Goal: Transaction & Acquisition: Purchase product/service

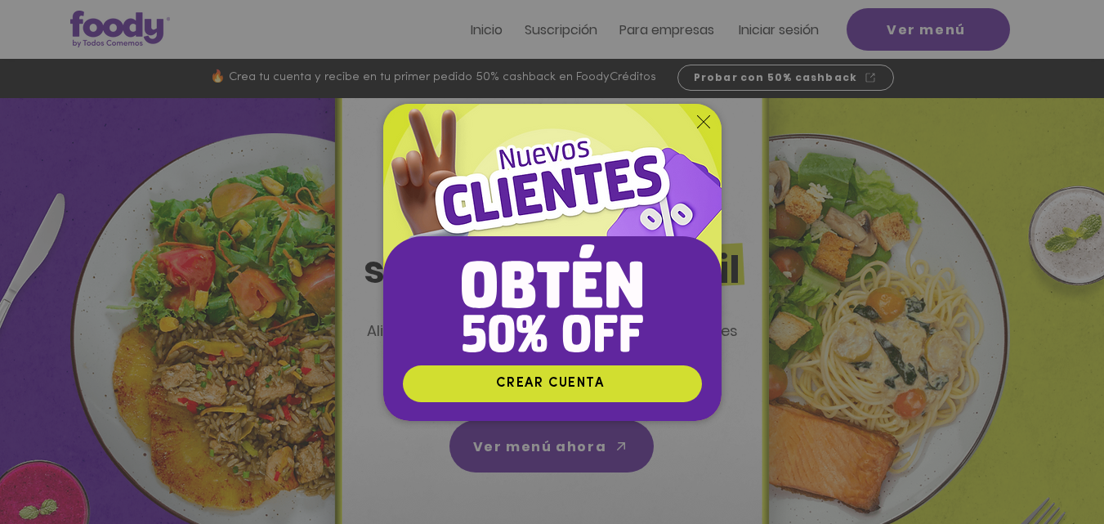
click at [700, 118] on icon "Volver al sitio" at bounding box center [703, 121] width 13 height 13
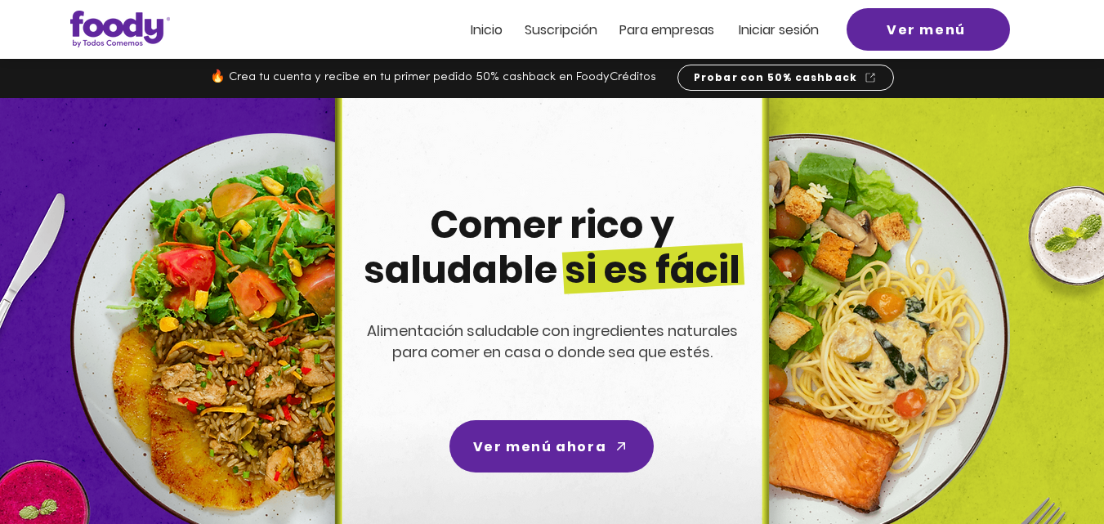
click at [804, 23] on span "Iniciar sesión" at bounding box center [779, 29] width 80 height 19
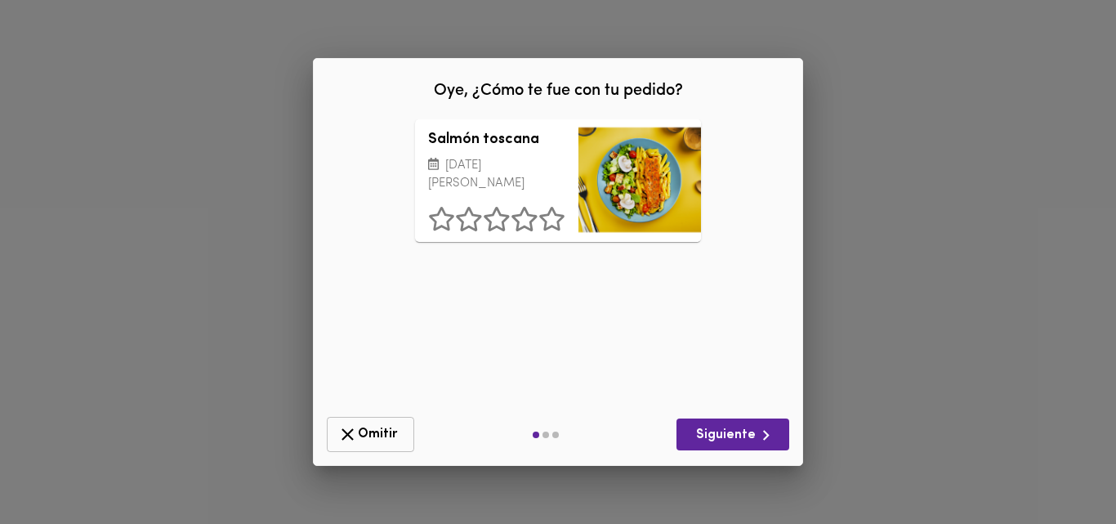
click at [352, 435] on icon "button" at bounding box center [348, 434] width 20 height 20
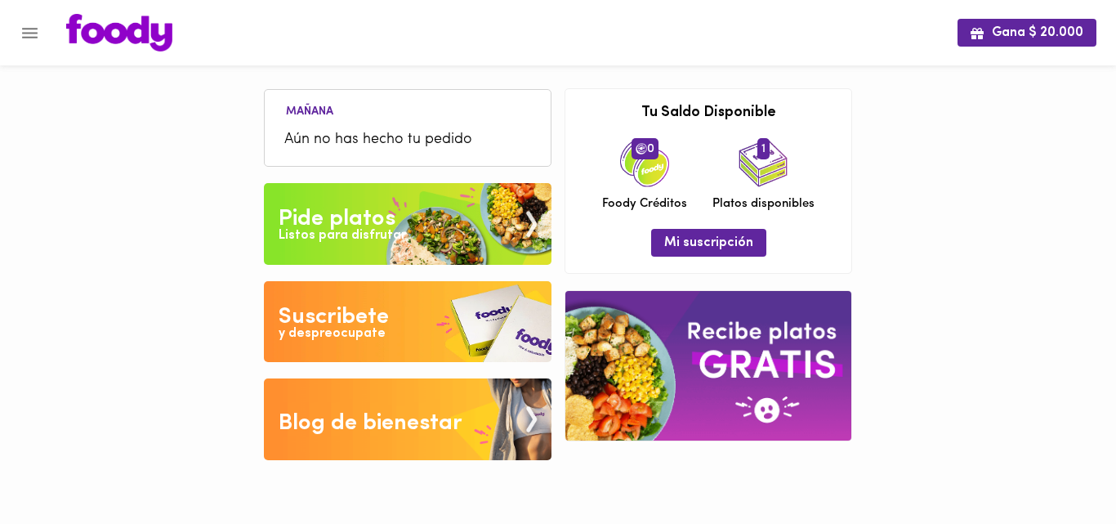
click at [1116, 169] on div "Gana $ 20.000 [DATE] Aún no has hecho tu pedido Tu pago contraentrega por $- es…" at bounding box center [558, 242] width 1116 height 485
click at [761, 168] on img at bounding box center [763, 162] width 49 height 49
click at [334, 248] on img at bounding box center [408, 224] width 288 height 82
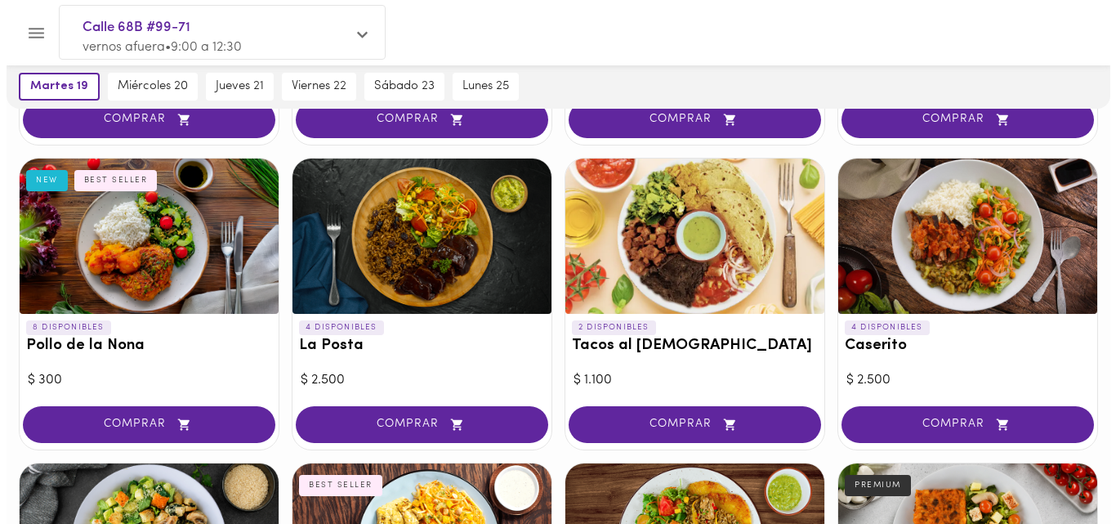
scroll to position [420, 0]
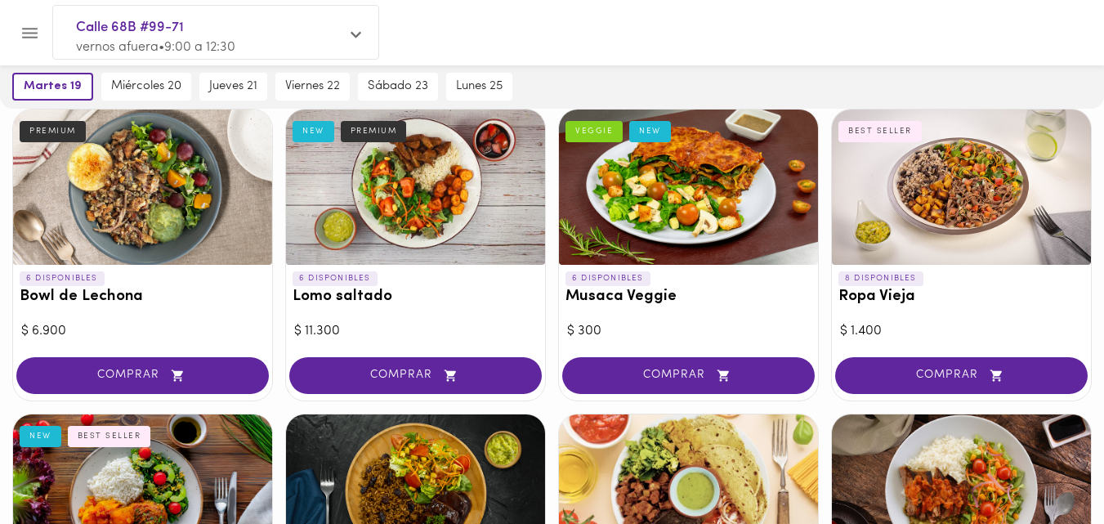
click at [964, 196] on div at bounding box center [961, 187] width 259 height 155
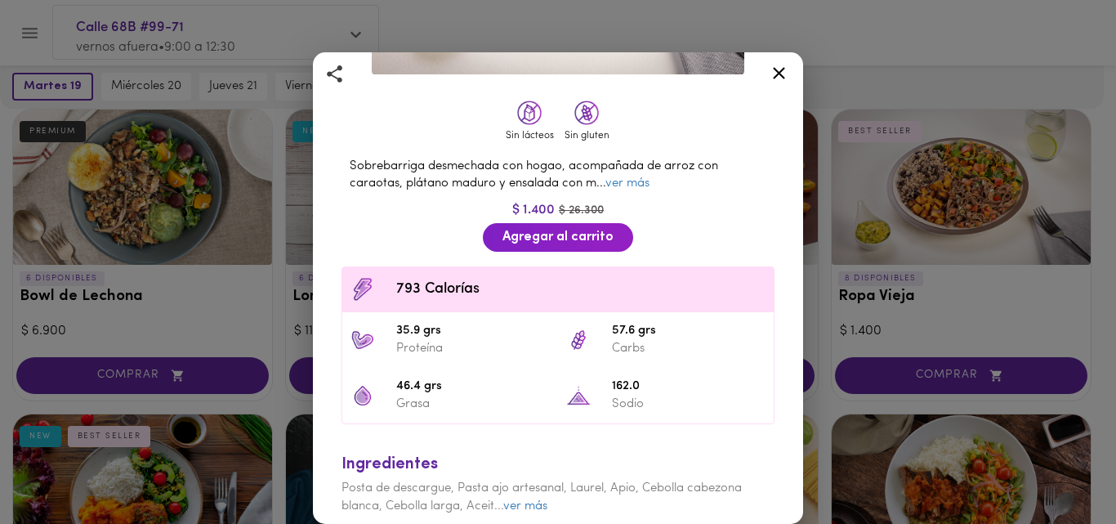
scroll to position [312, 0]
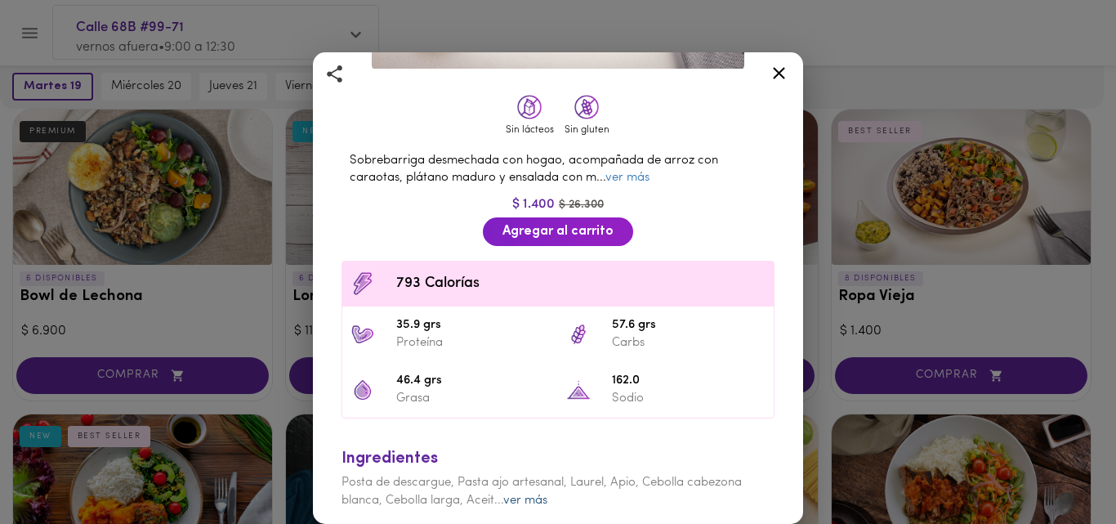
click at [529, 497] on link "ver más" at bounding box center [525, 500] width 44 height 12
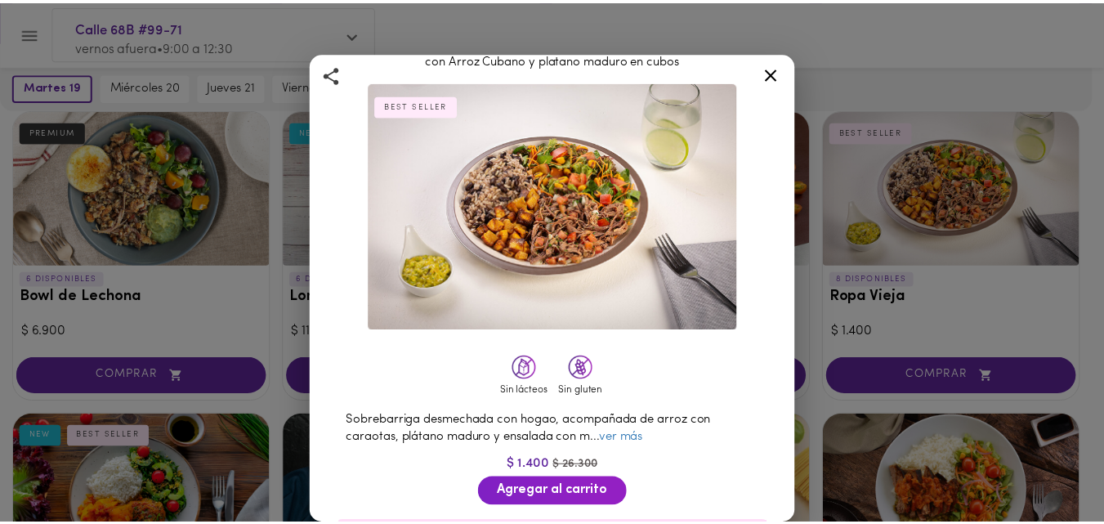
scroll to position [0, 0]
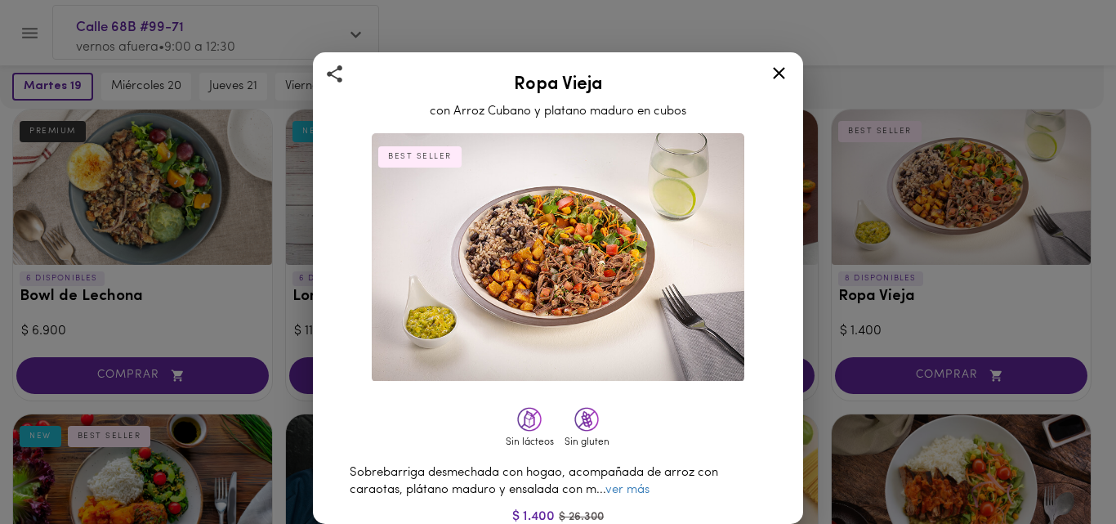
click at [776, 66] on icon at bounding box center [779, 73] width 20 height 20
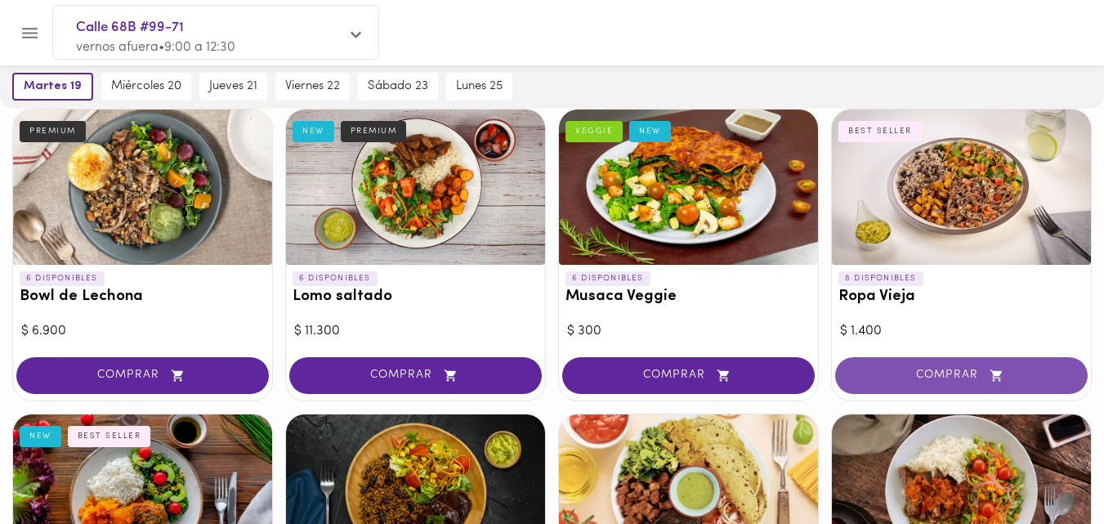
click at [905, 378] on span "COMPRAR" at bounding box center [962, 376] width 212 height 14
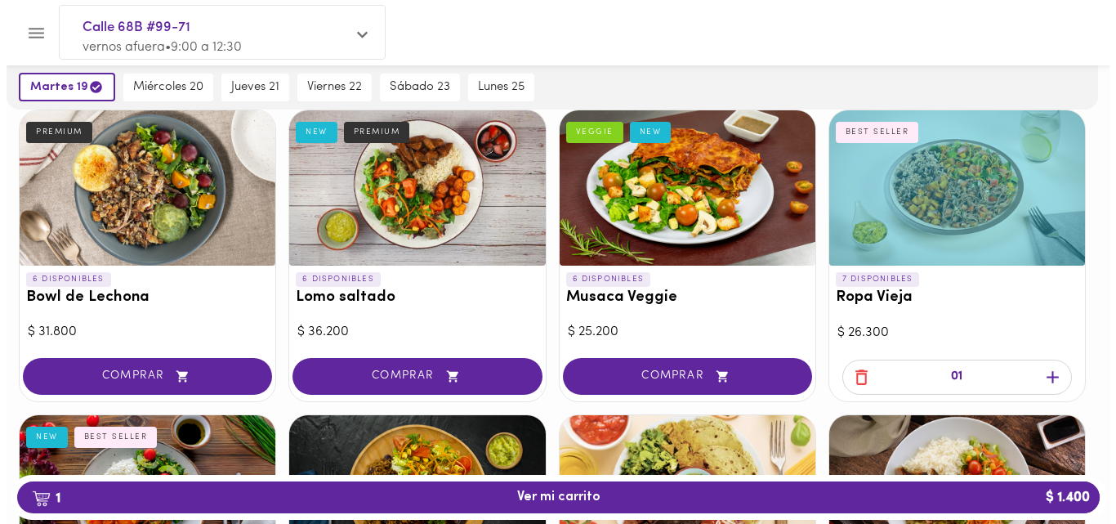
scroll to position [421, 0]
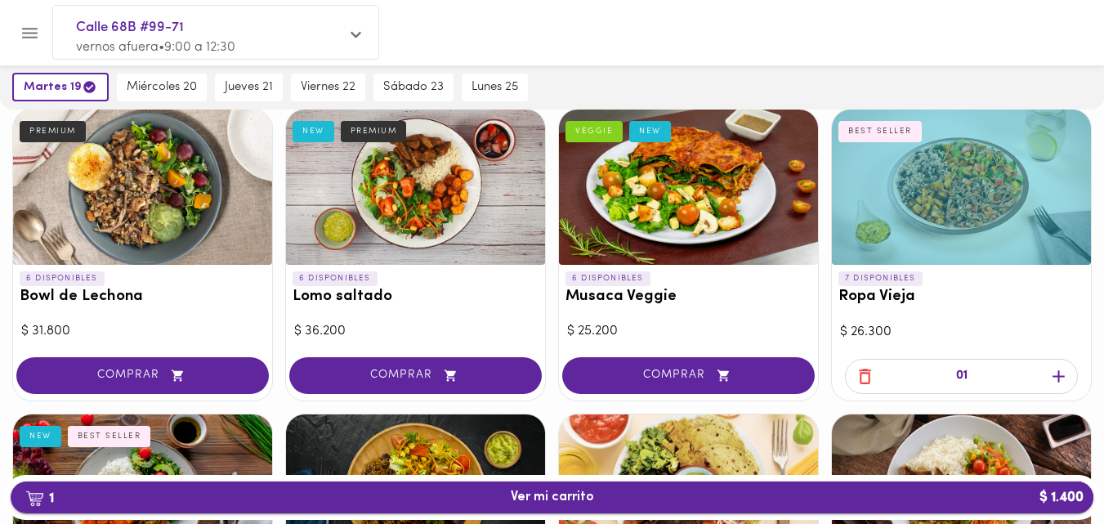
click at [747, 507] on button "1 Ver mi carrito $ 1.400" at bounding box center [552, 497] width 1083 height 32
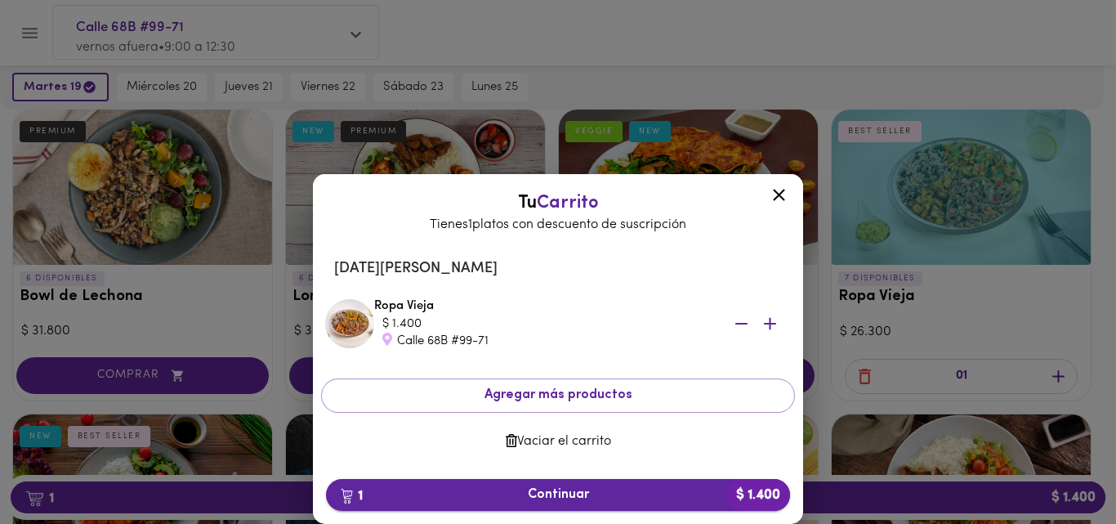
click at [557, 497] on span "1 Continuar $ 1.400" at bounding box center [558, 495] width 438 height 16
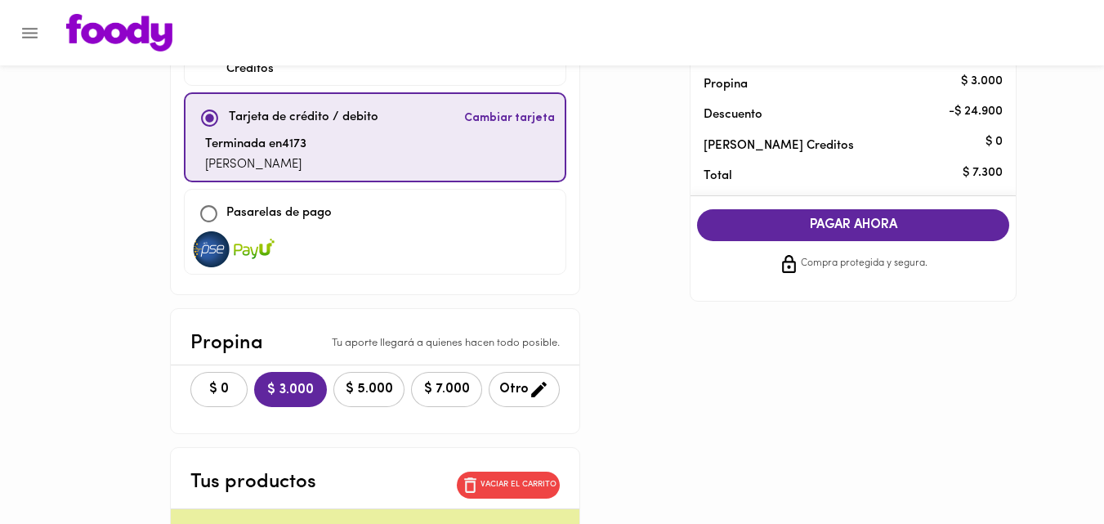
scroll to position [154, 0]
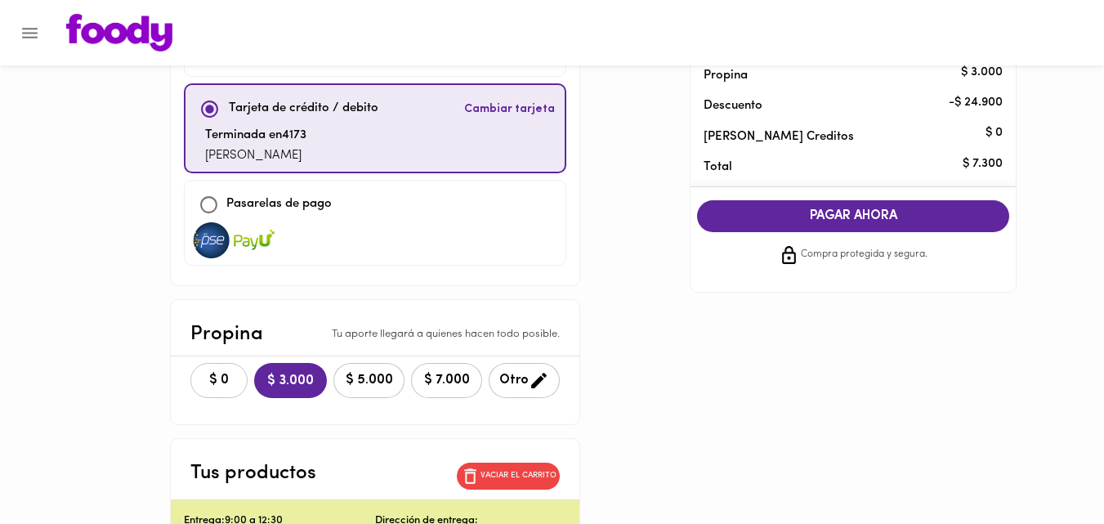
click at [226, 373] on span "$ 0" at bounding box center [219, 381] width 36 height 16
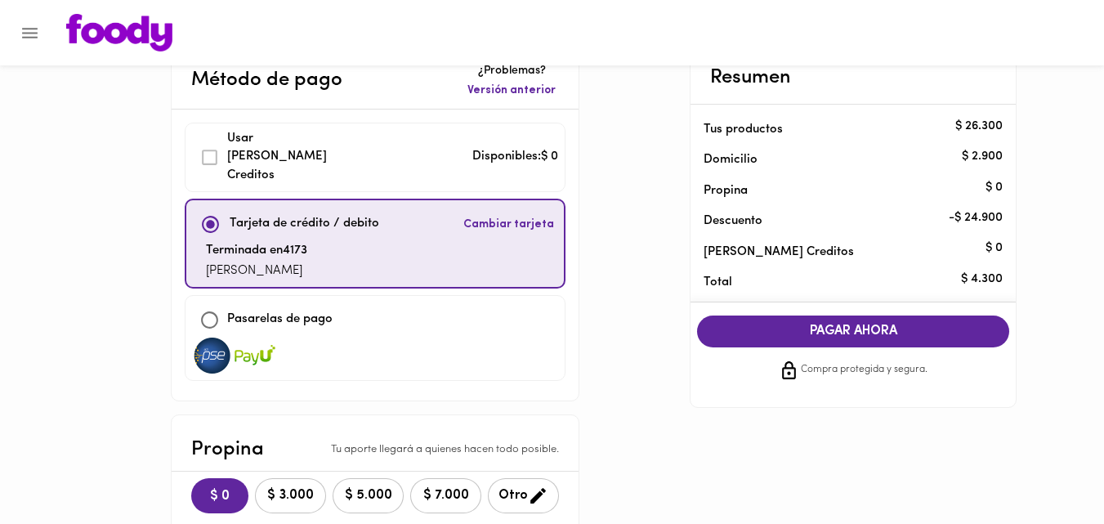
scroll to position [23, 0]
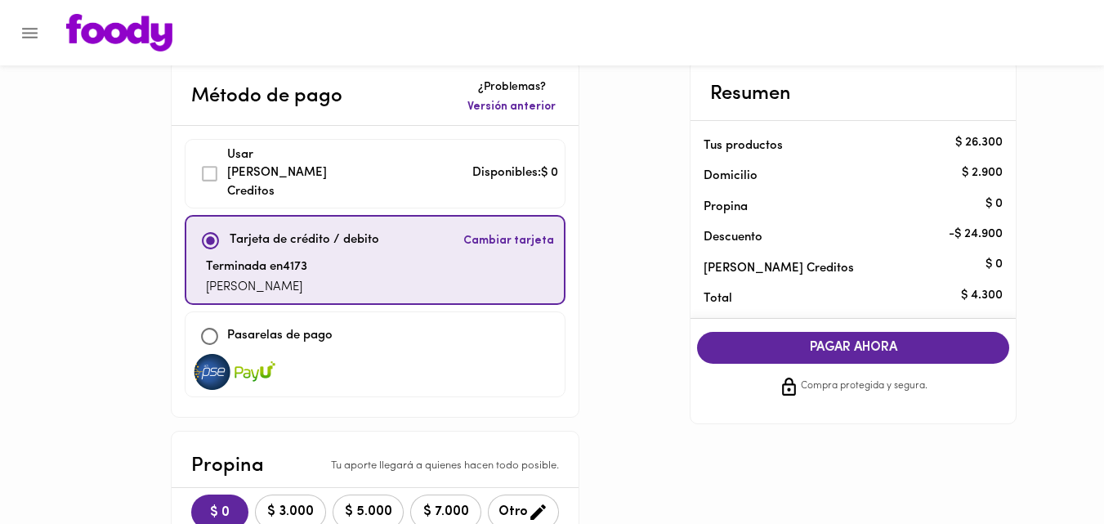
click at [795, 347] on span "PAGAR AHORA" at bounding box center [852, 348] width 279 height 16
